Goal: Find specific fact: Find specific fact

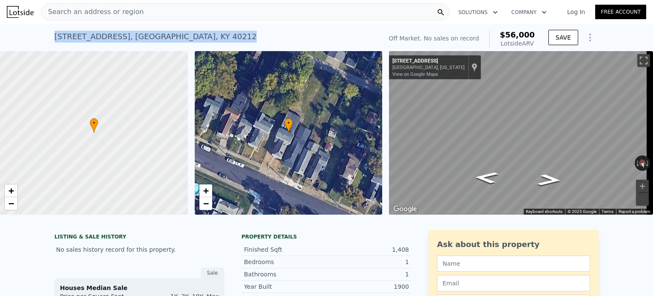
drag, startPoint x: 191, startPoint y: 35, endPoint x: 51, endPoint y: 42, distance: 139.6
click at [54, 42] on div "[STREET_ADDRESS]" at bounding box center [155, 37] width 202 height 12
copy div "[STREET_ADDRESS]"
click at [7, 193] on link "+" at bounding box center [11, 190] width 13 height 13
click at [9, 189] on span "+" at bounding box center [12, 190] width 6 height 11
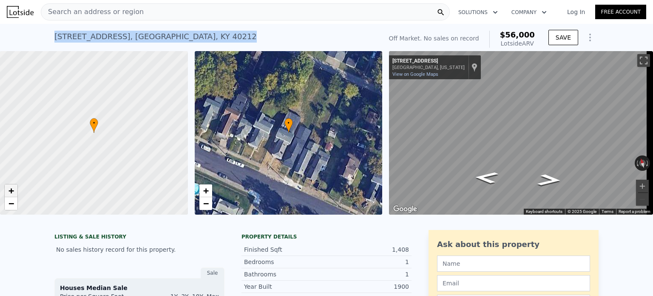
click at [9, 189] on span "+" at bounding box center [12, 190] width 6 height 11
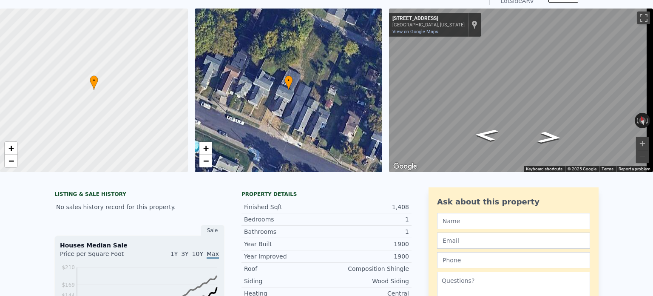
scroll to position [3, 0]
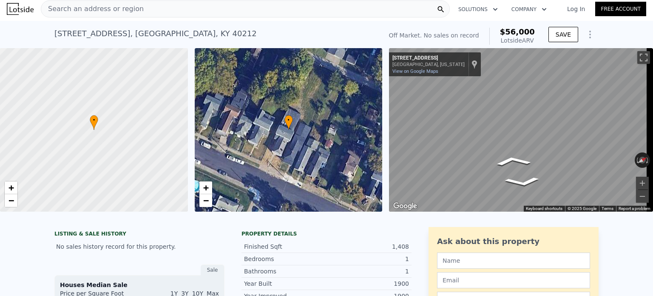
click at [653, 134] on div "Search an address or region Solutions Company Open main menu Log In Free Accoun…" at bounding box center [326, 148] width 653 height 296
click at [340, 132] on div "• + − • + − ← Move left → Move right ↑ Move up ↓ Move down + Zoom in - Zoom out…" at bounding box center [326, 129] width 653 height 163
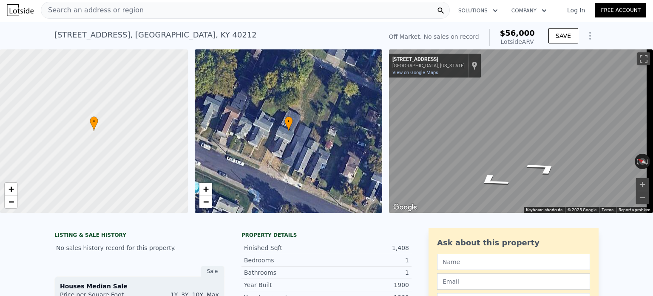
scroll to position [0, 0]
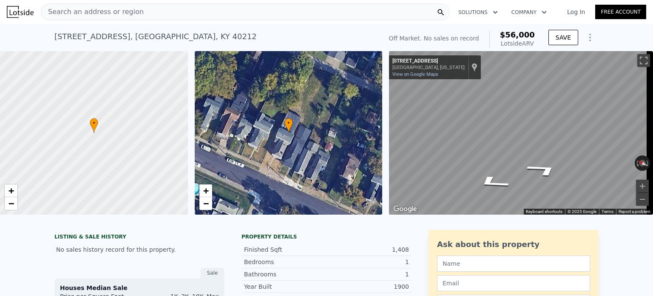
click at [178, 9] on div "Search an address or region" at bounding box center [245, 11] width 409 height 17
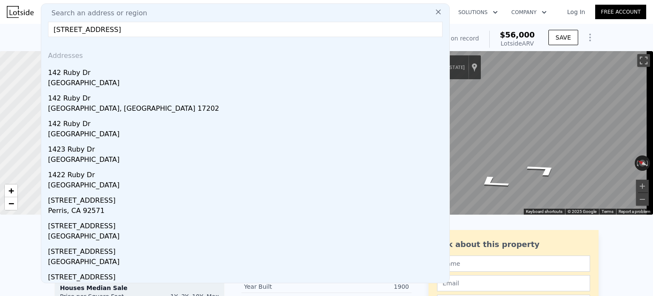
type input "[STREET_ADDRESS]"
click at [122, 130] on div "[GEOGRAPHIC_DATA]" at bounding box center [247, 135] width 398 height 12
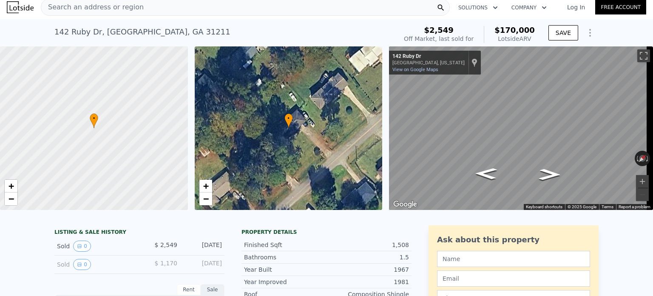
scroll to position [3, 0]
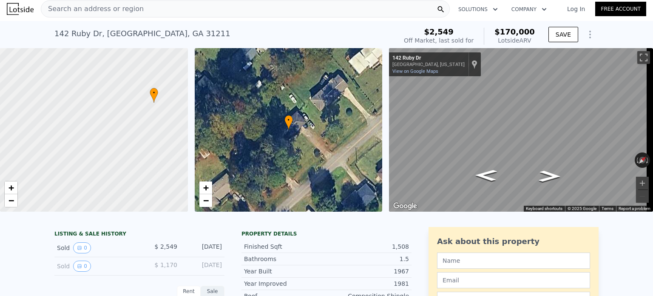
drag, startPoint x: 99, startPoint y: 173, endPoint x: 164, endPoint y: 144, distance: 71.2
click at [163, 145] on div at bounding box center [93, 130] width 225 height 196
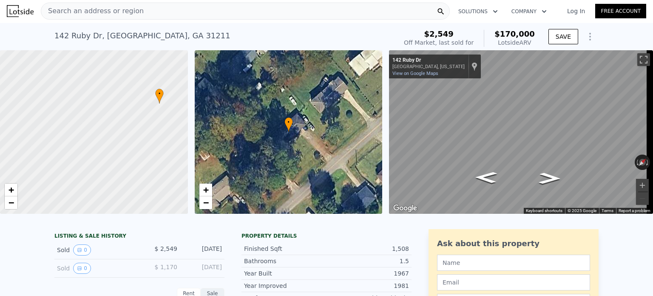
scroll to position [0, 0]
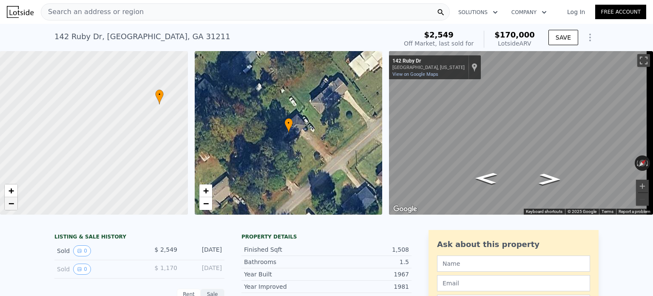
click at [6, 203] on link "−" at bounding box center [11, 203] width 13 height 13
click at [7, 203] on link "−" at bounding box center [11, 203] width 13 height 13
drag, startPoint x: 89, startPoint y: 159, endPoint x: 59, endPoint y: 143, distance: 34.0
click at [60, 143] on div at bounding box center [93, 133] width 225 height 196
click at [11, 193] on span "+" at bounding box center [12, 190] width 6 height 11
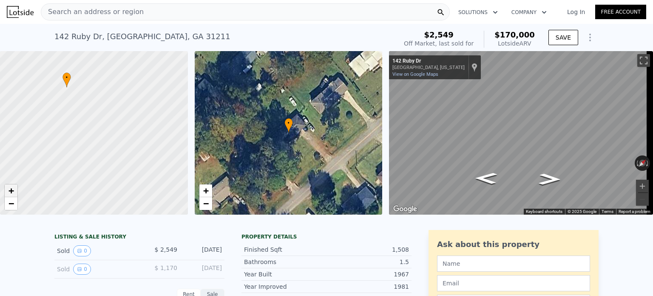
click at [10, 190] on span "+" at bounding box center [12, 190] width 6 height 11
drag, startPoint x: 56, startPoint y: 93, endPoint x: 148, endPoint y: 154, distance: 110.4
click at [148, 154] on div at bounding box center [93, 133] width 225 height 196
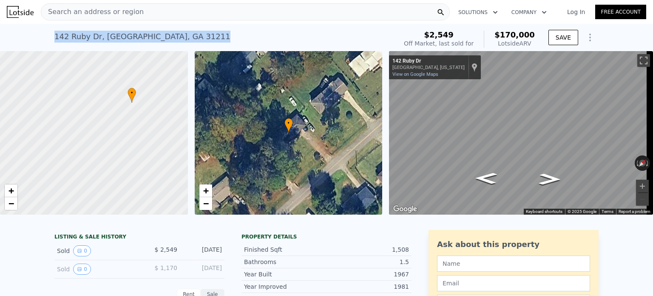
drag, startPoint x: 46, startPoint y: 36, endPoint x: 208, endPoint y: 35, distance: 161.2
click at [208, 35] on div "[STREET_ADDRESS] Sold [DATE] for $2,549 (~ARV $170k ) $2,549 Off Market, last s…" at bounding box center [326, 37] width 653 height 27
copy div "[STREET_ADDRESS]"
